Goal: Information Seeking & Learning: Check status

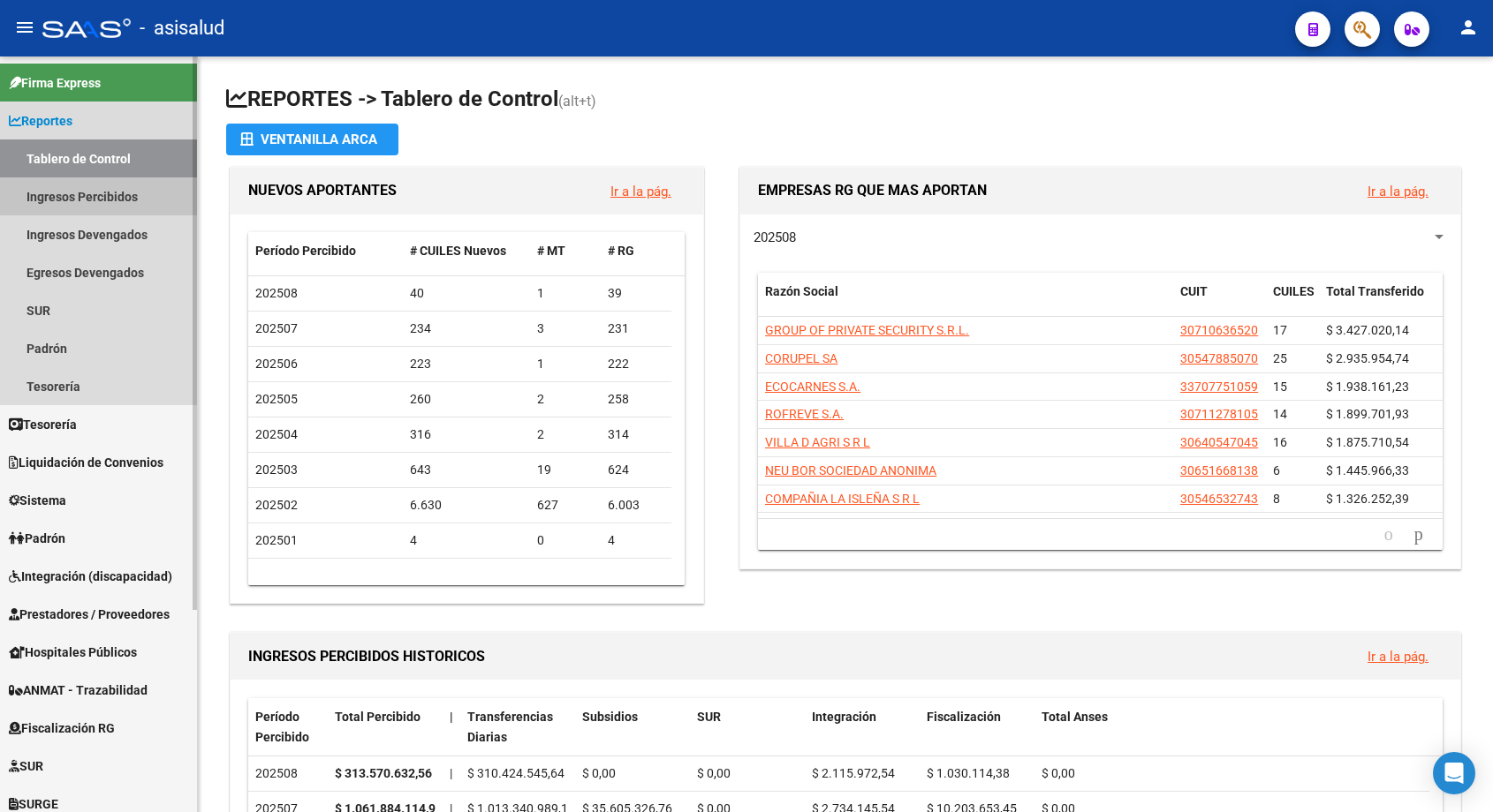
click at [113, 188] on link "Ingresos Percibidos" at bounding box center [98, 197] width 197 height 38
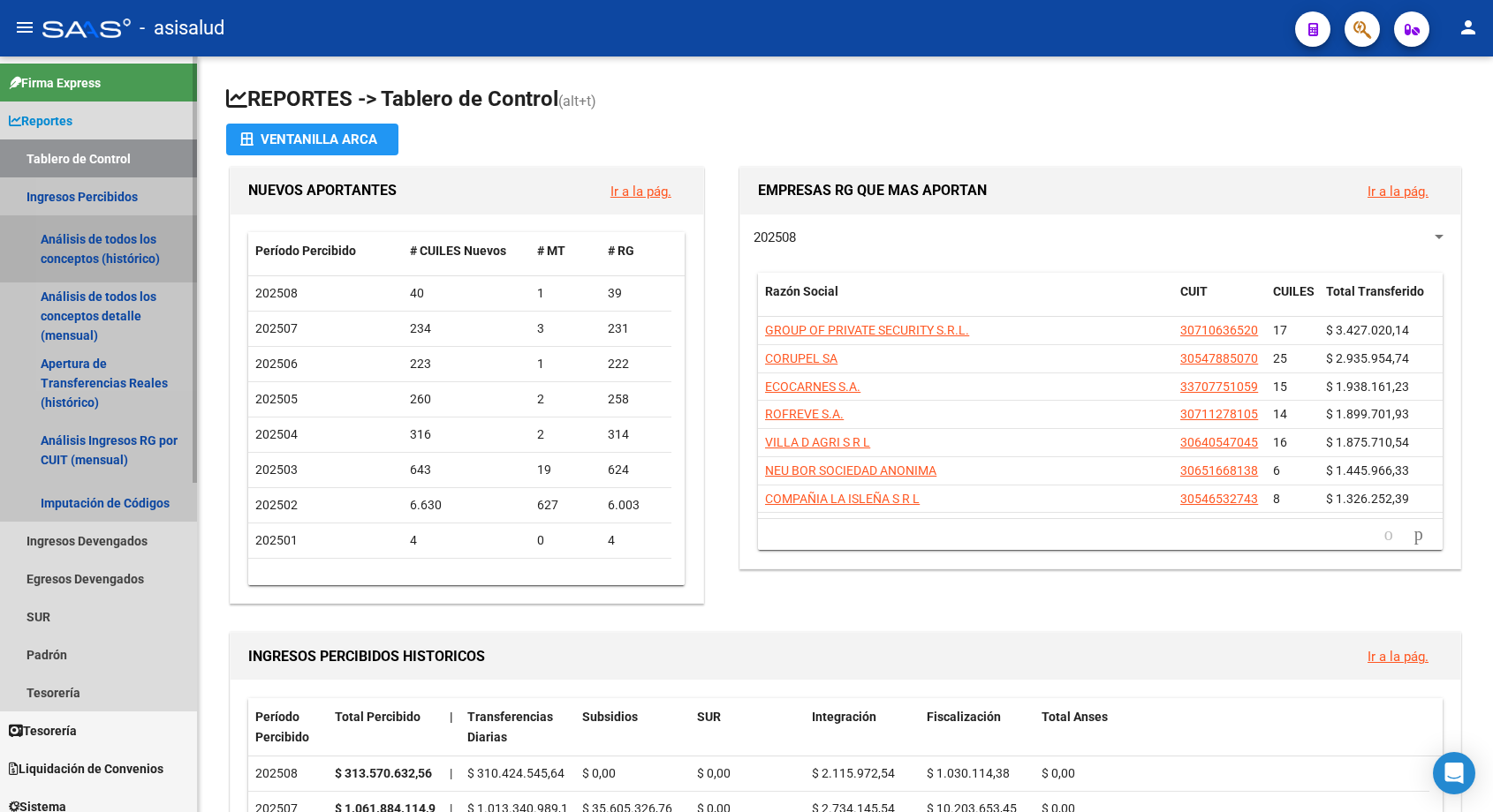
click at [112, 243] on link "Análisis de todos los conceptos (histórico)" at bounding box center [98, 248] width 197 height 67
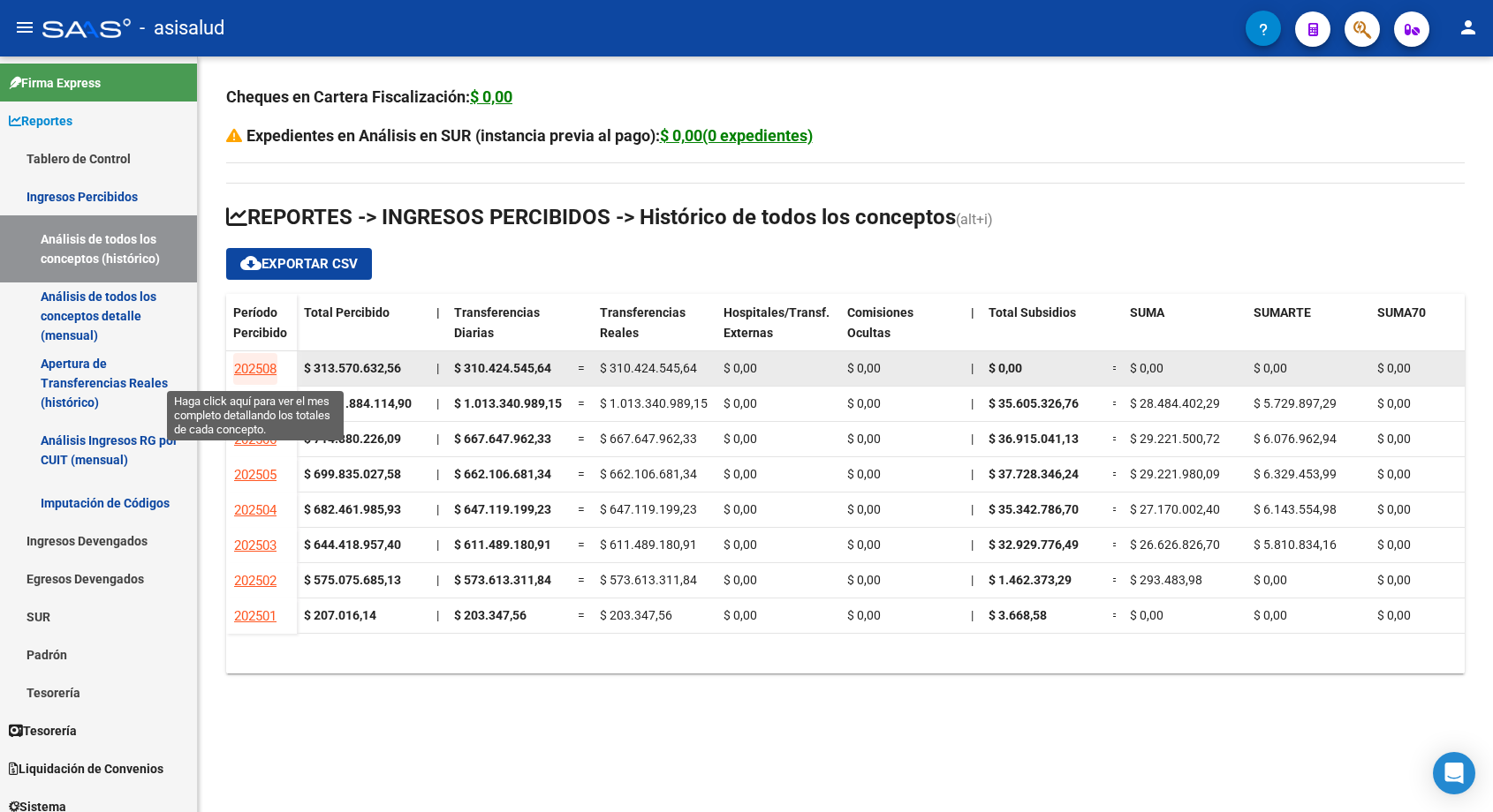
click at [254, 363] on span "202508" at bounding box center [255, 369] width 42 height 16
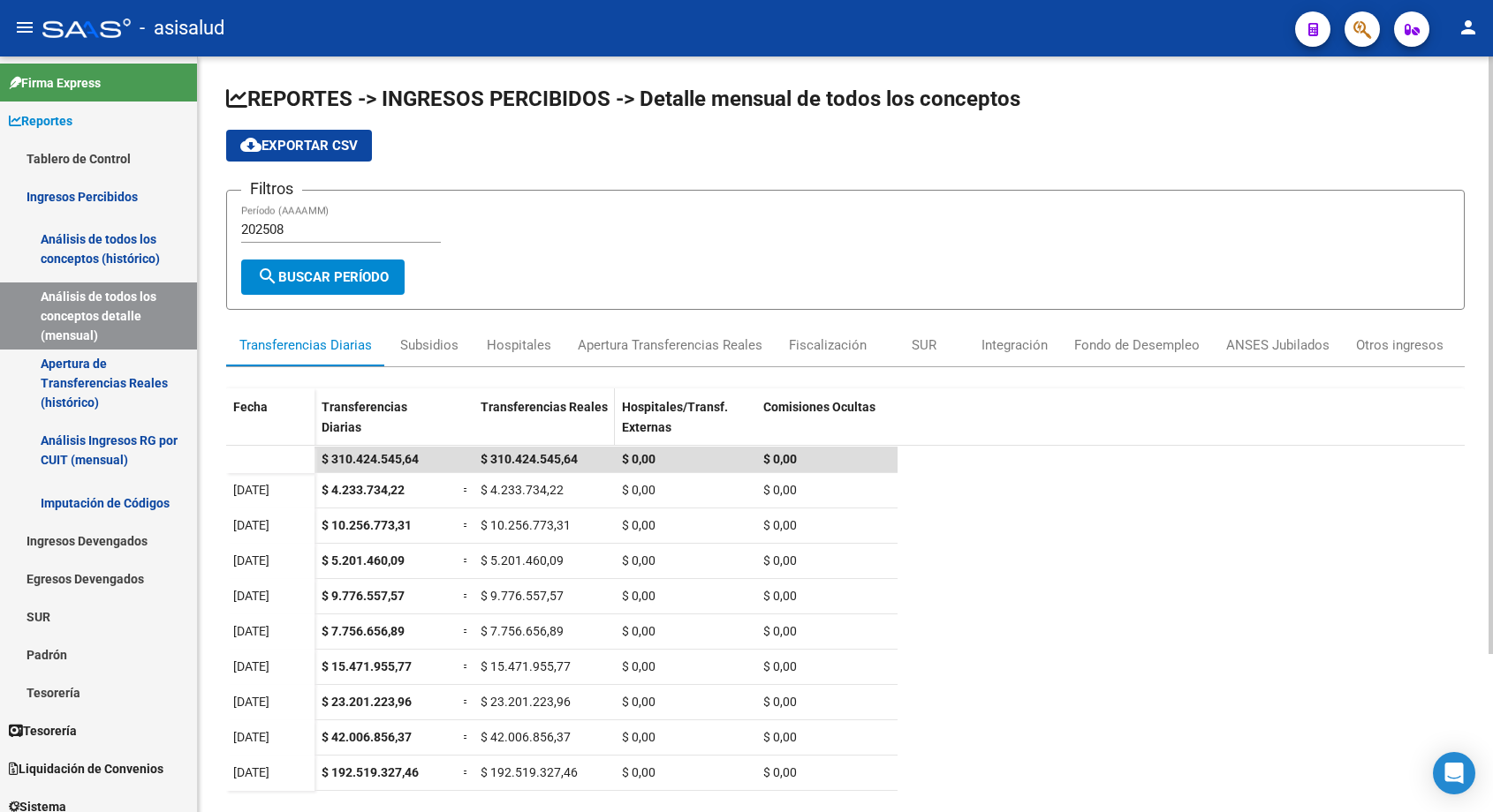
scroll to position [199, 0]
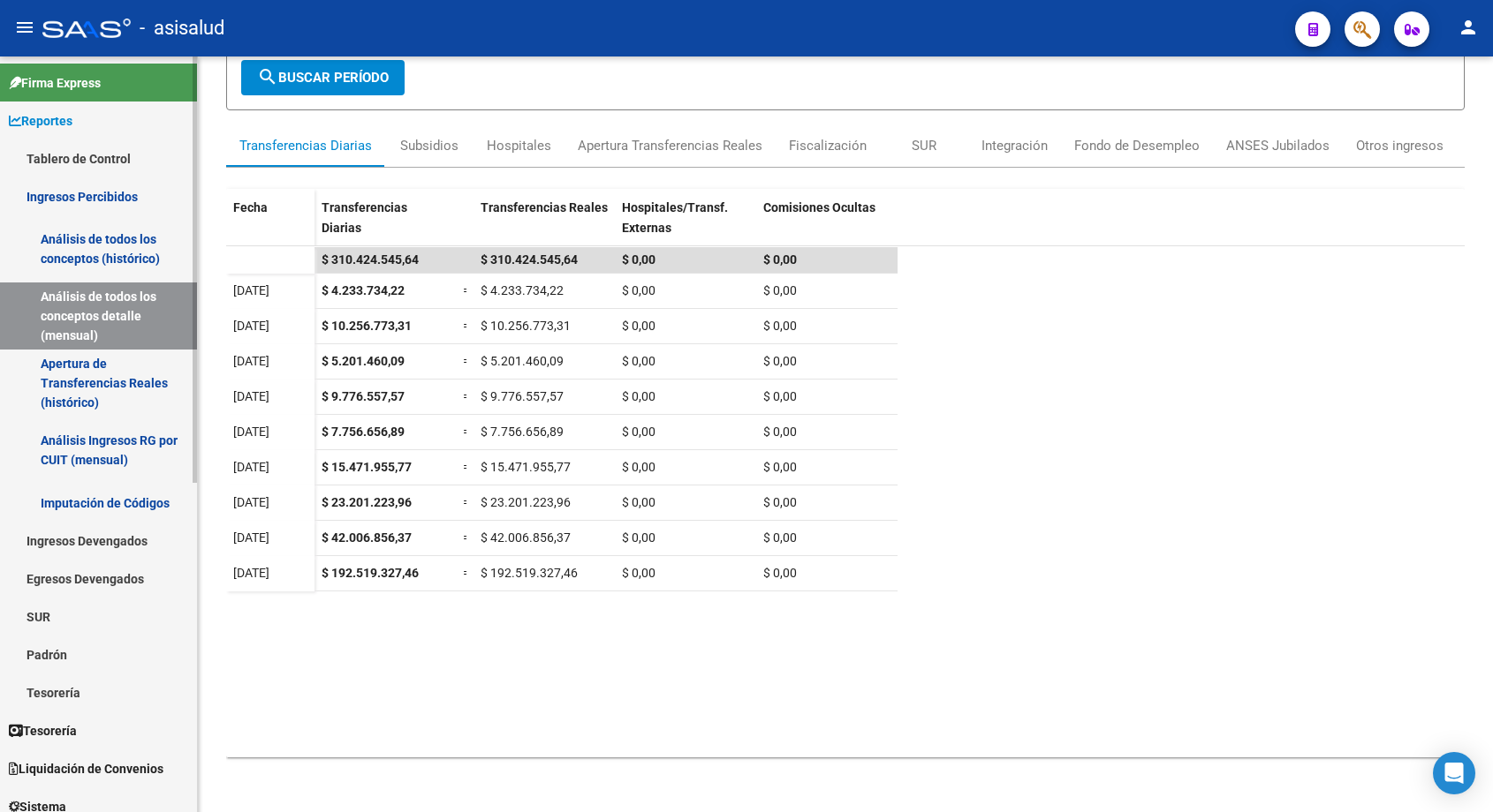
click at [60, 188] on link "Ingresos Percibidos" at bounding box center [98, 197] width 197 height 38
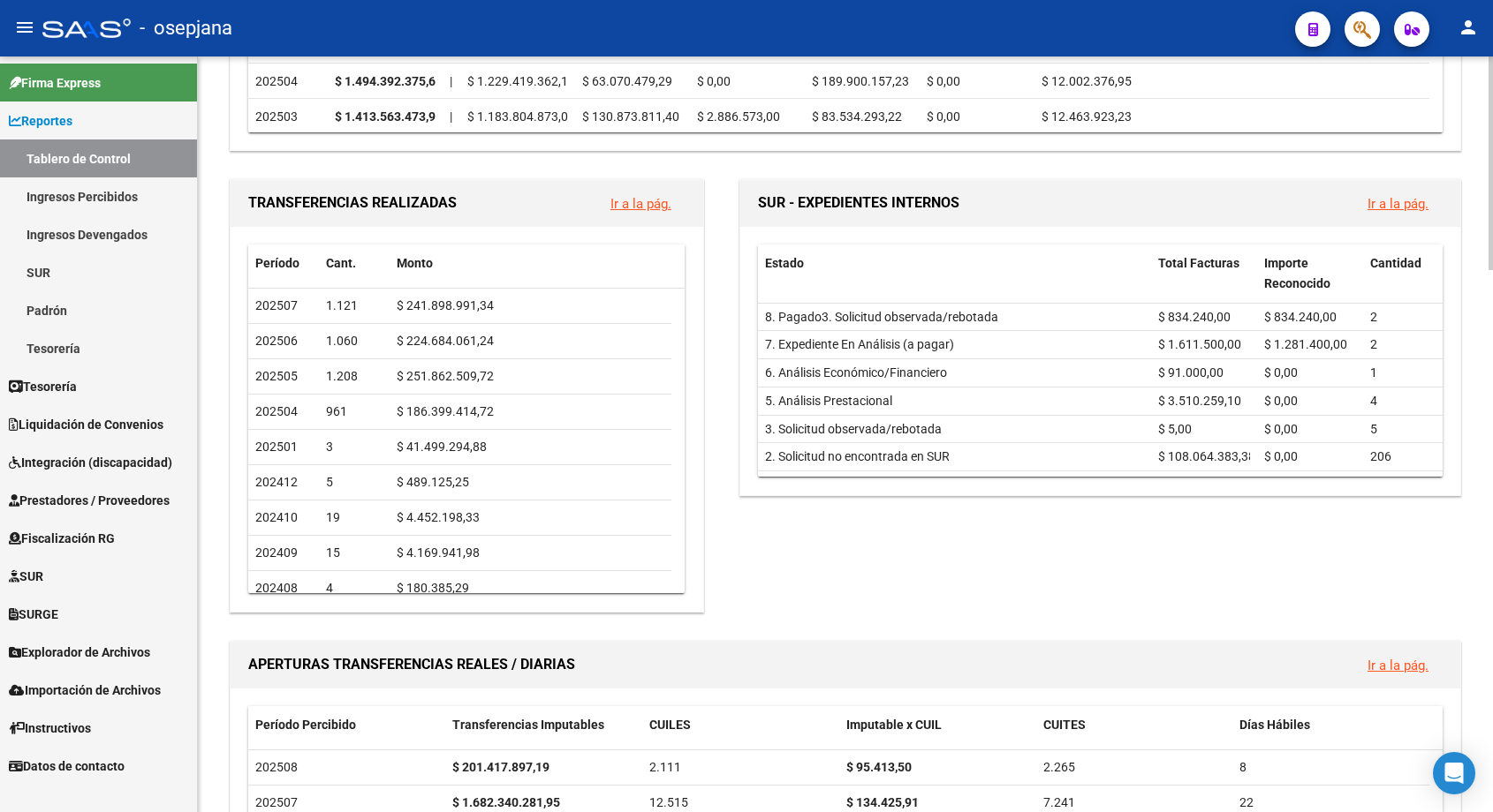
scroll to position [265, 0]
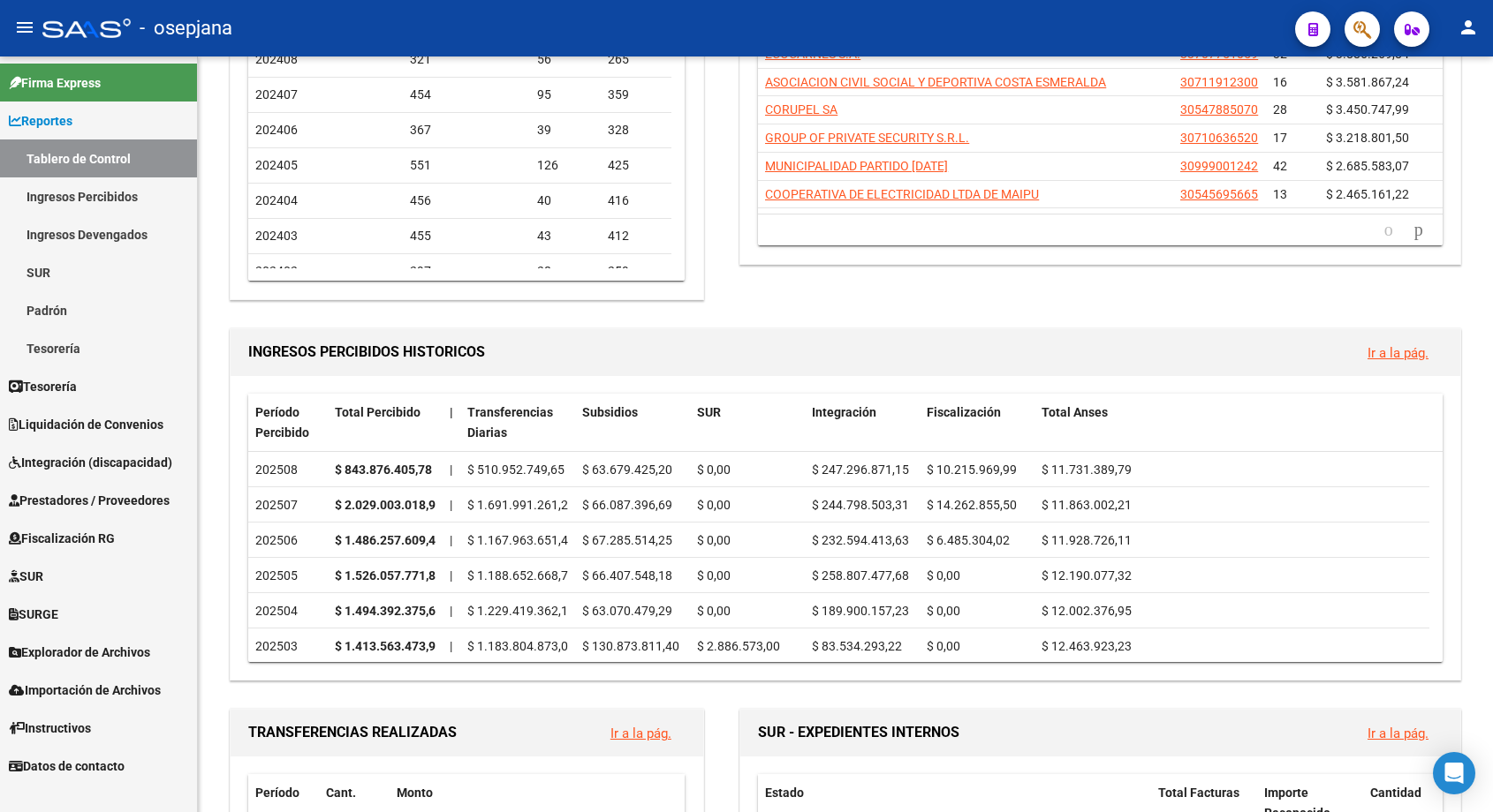
click at [92, 195] on link "Ingresos Percibidos" at bounding box center [98, 197] width 197 height 38
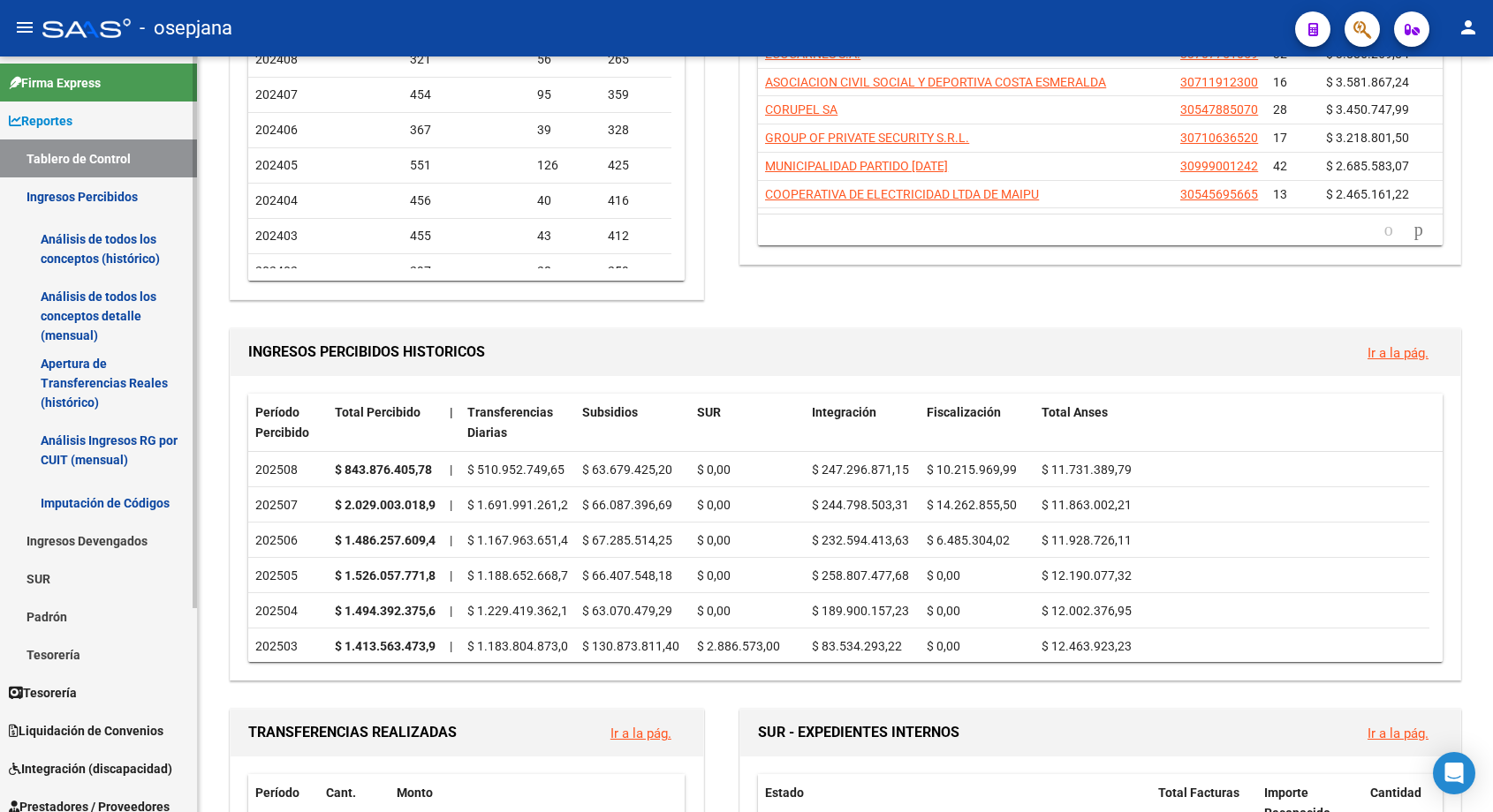
click at [90, 253] on link "Análisis de todos los conceptos (histórico)" at bounding box center [98, 248] width 197 height 67
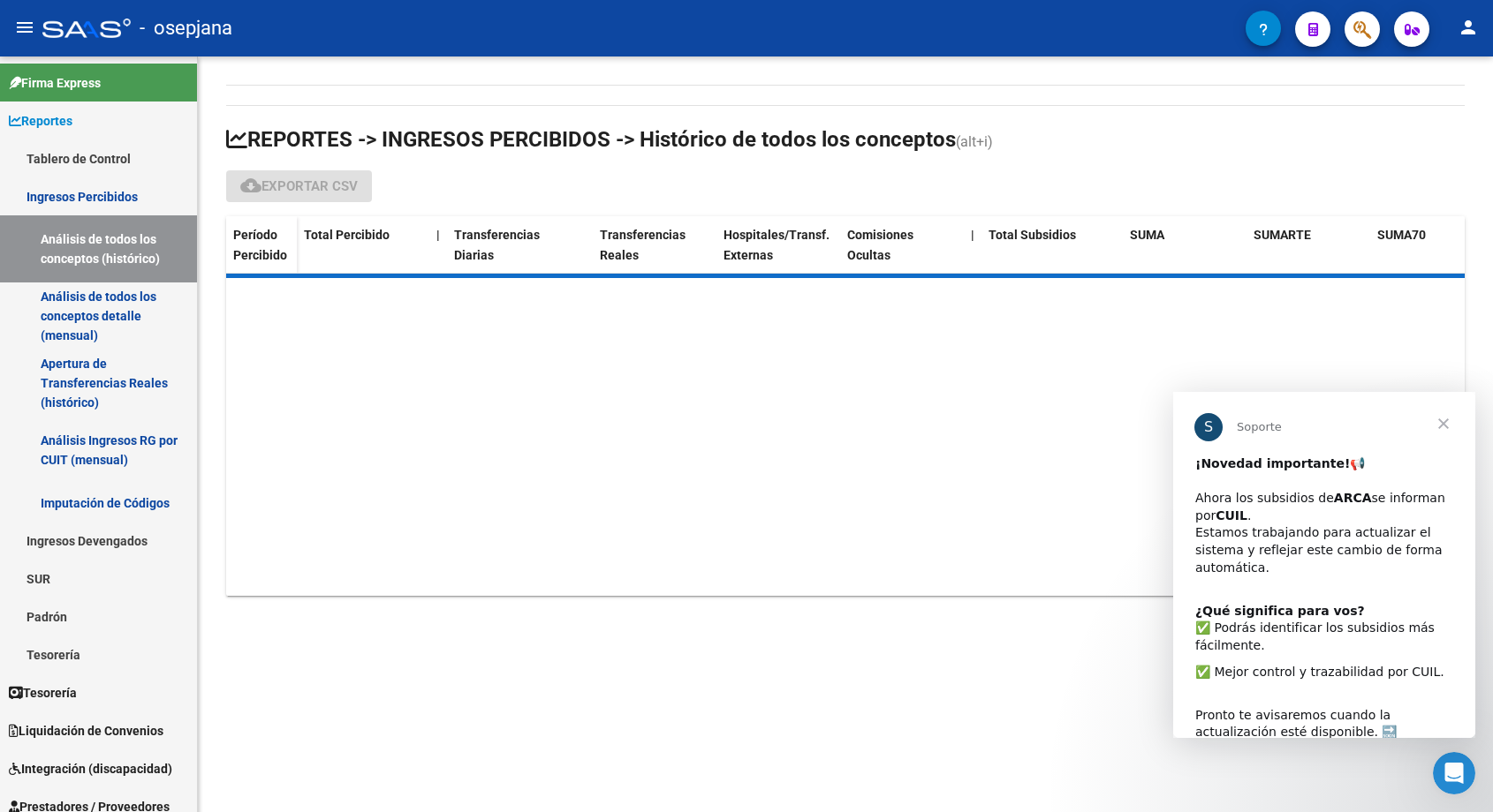
click at [1444, 424] on span "Cerrar" at bounding box center [1444, 424] width 64 height 64
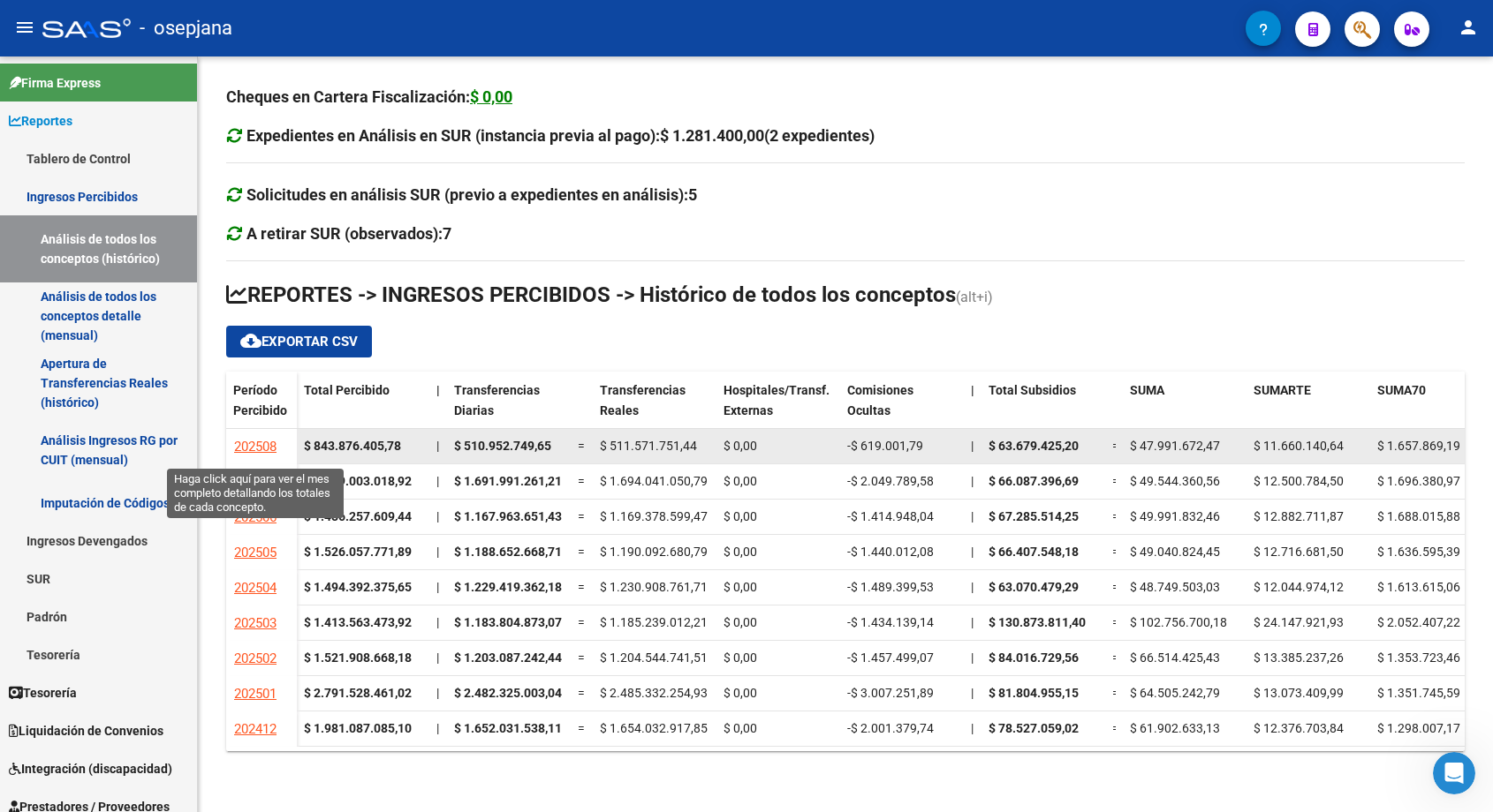
click at [258, 441] on span "202508" at bounding box center [255, 446] width 42 height 16
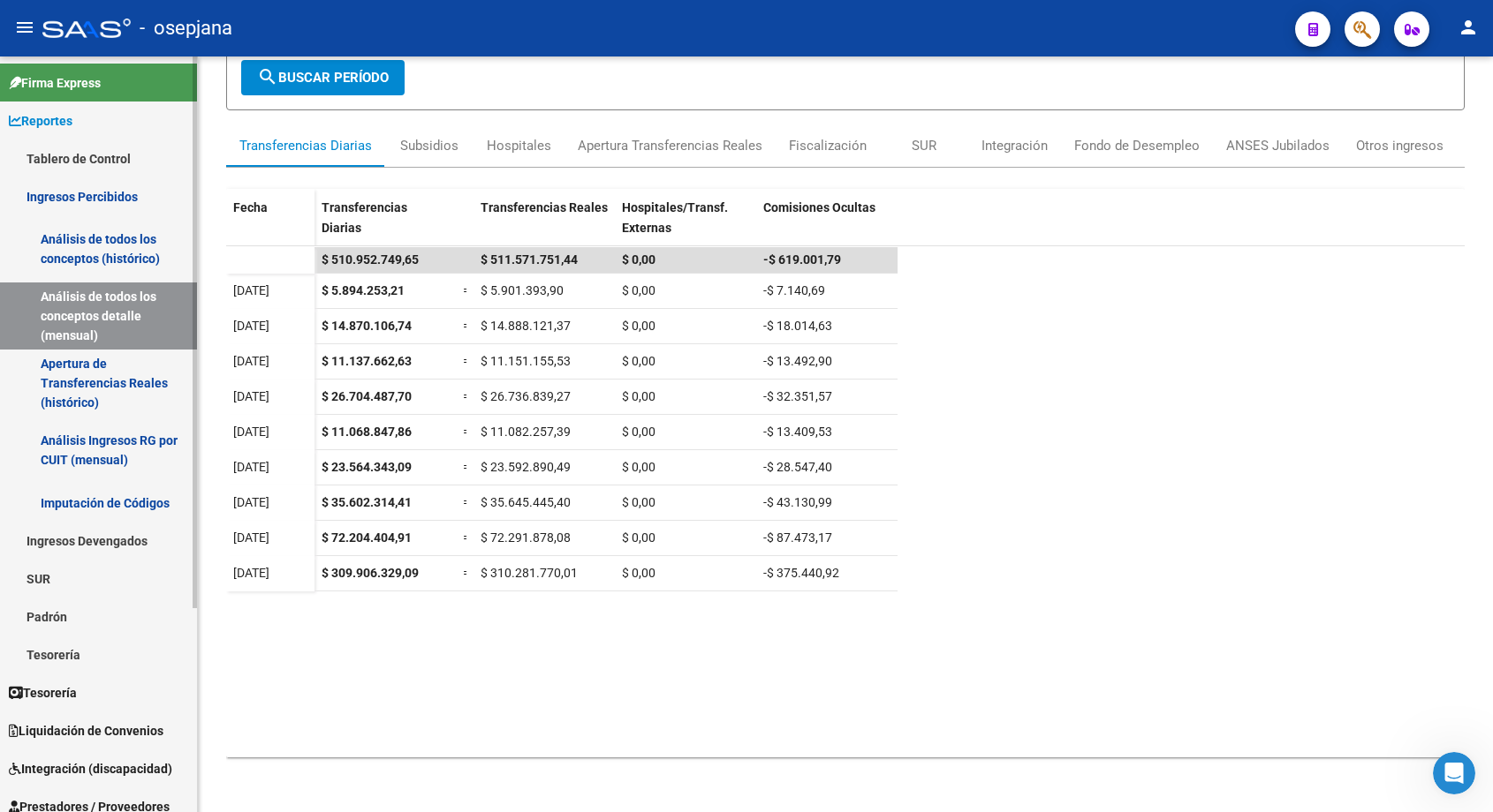
scroll to position [279, 0]
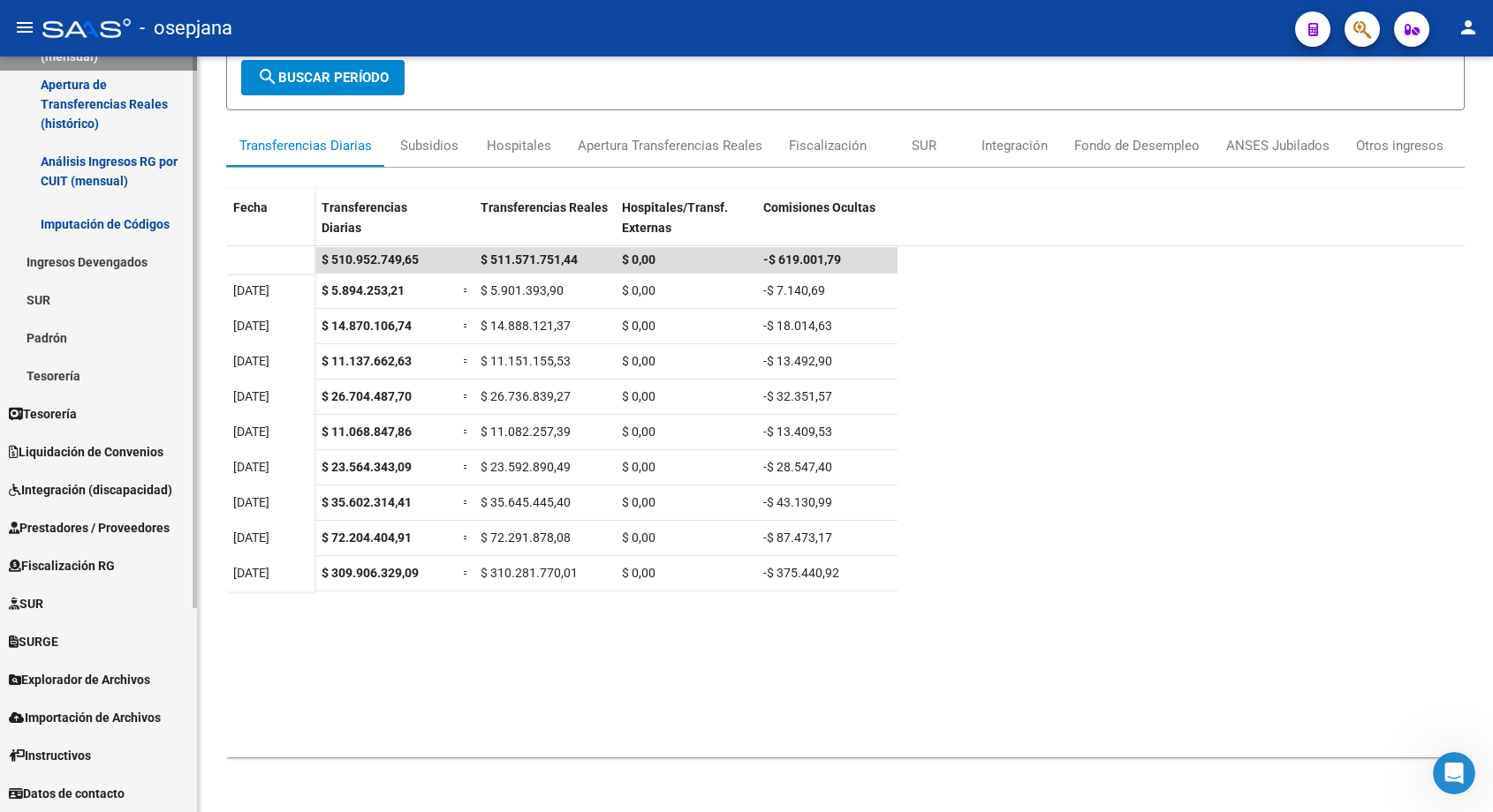
click at [67, 558] on span "Fiscalización RG" at bounding box center [61, 565] width 106 height 20
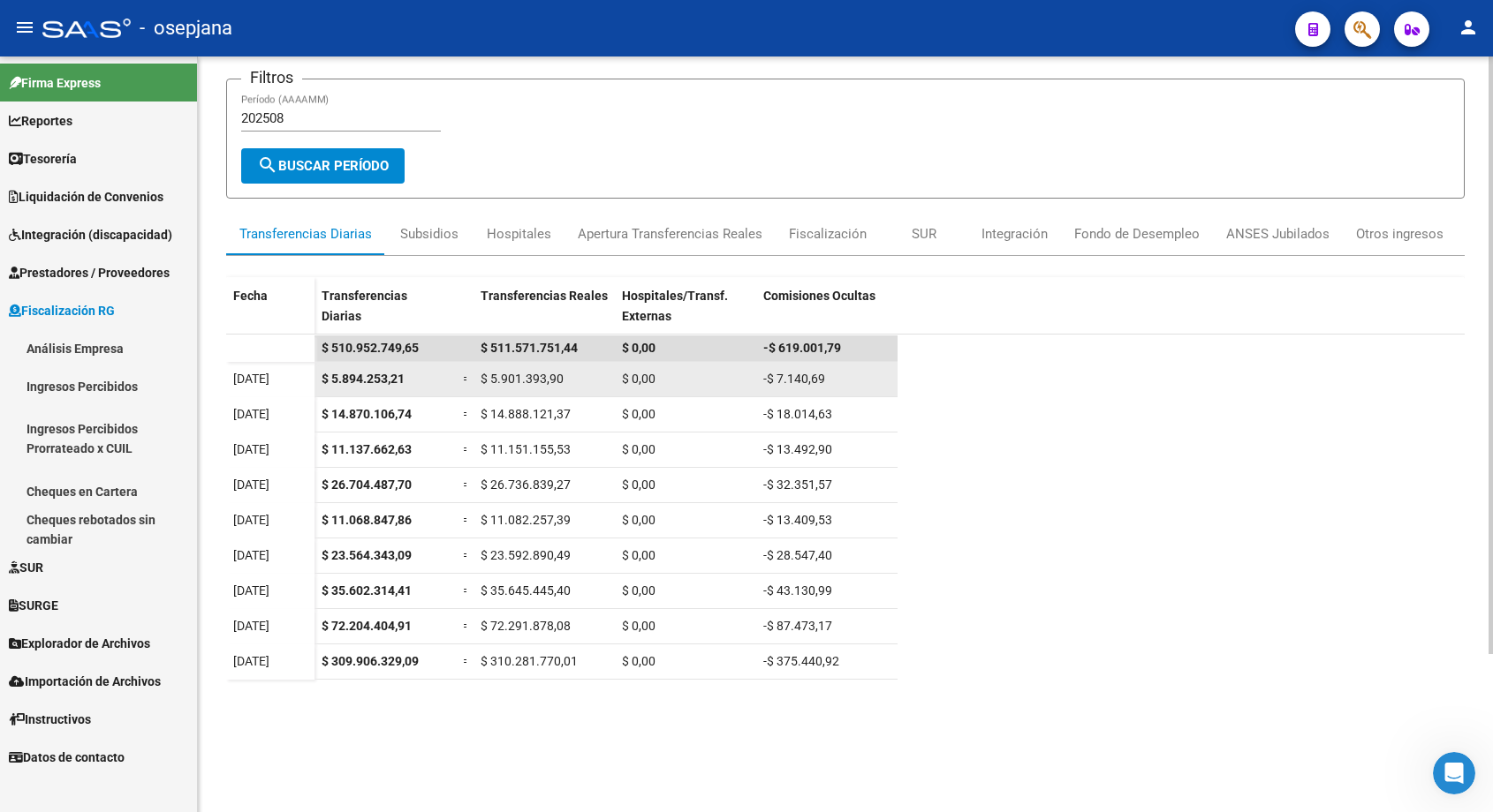
scroll to position [23, 0]
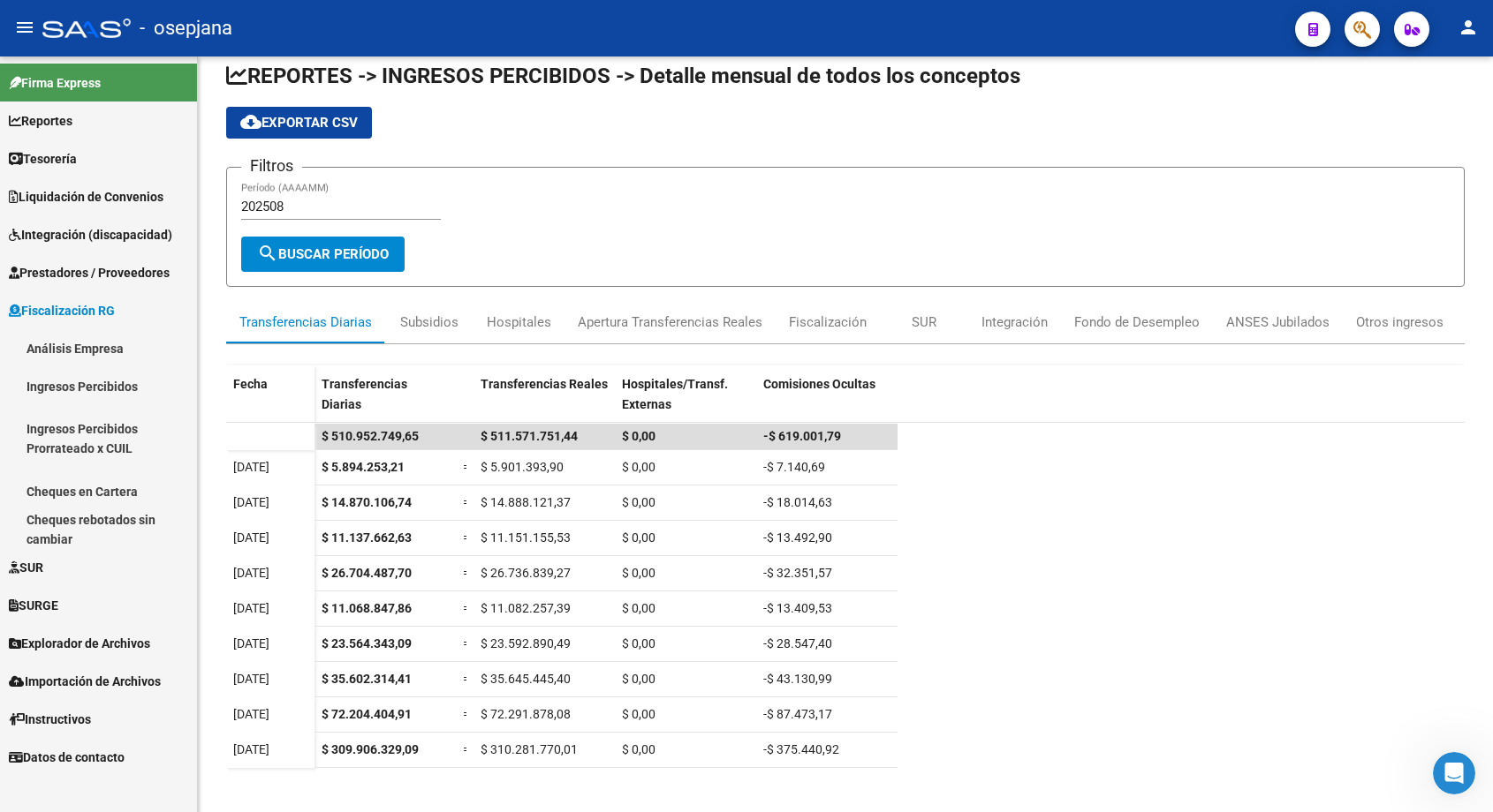
click at [77, 347] on link "Análisis Empresa" at bounding box center [98, 348] width 197 height 38
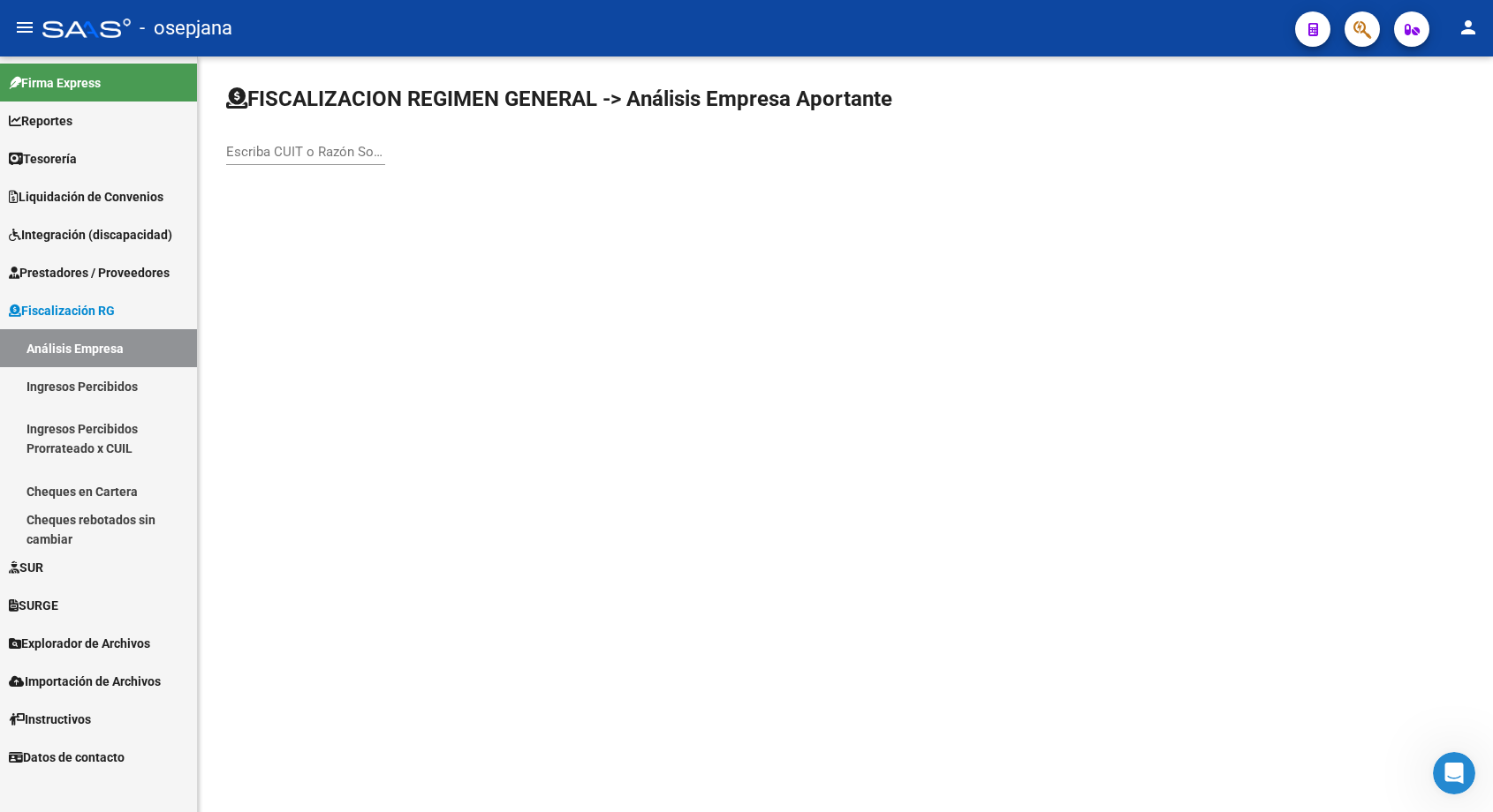
click at [108, 384] on link "Ingresos Percibidos" at bounding box center [98, 386] width 197 height 38
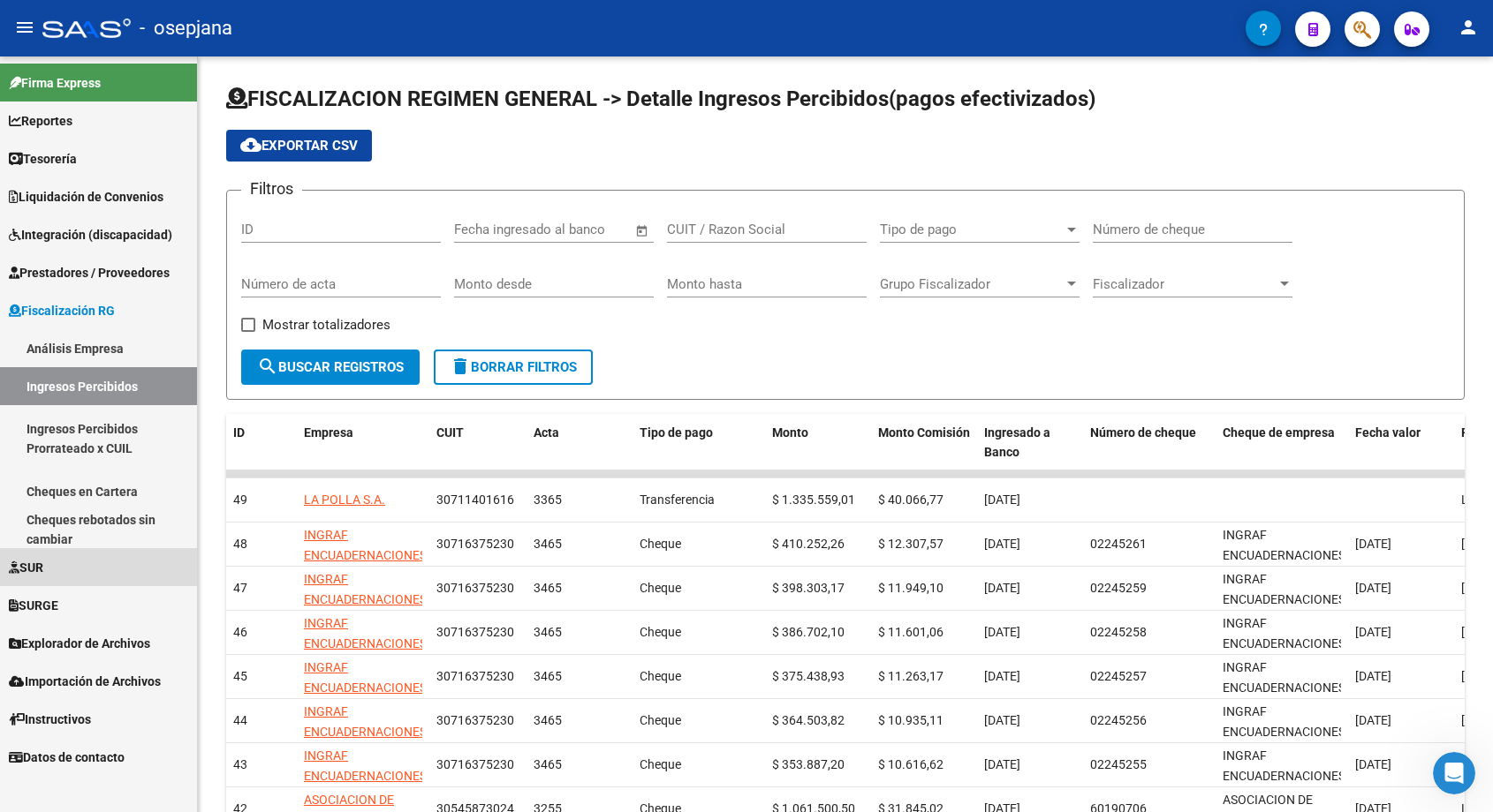
click at [62, 570] on link "SUR" at bounding box center [98, 567] width 197 height 38
